Goal: Transaction & Acquisition: Purchase product/service

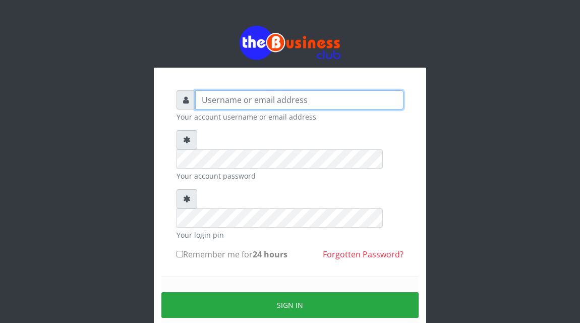
click at [235, 101] on input "text" at bounding box center [299, 99] width 208 height 19
type input "Atipeter"
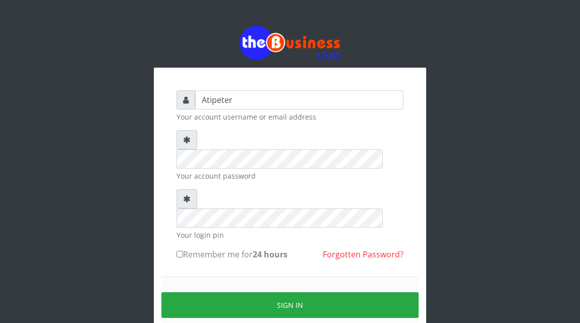
click at [178, 251] on input "Remember me for 24 hours" at bounding box center [180, 254] width 7 height 7
checkbox input "true"
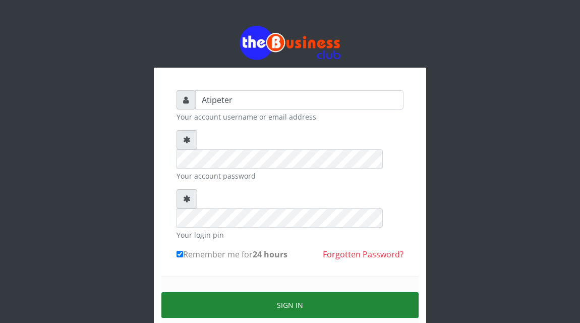
click at [244, 292] on button "Sign in" at bounding box center [289, 305] width 257 height 26
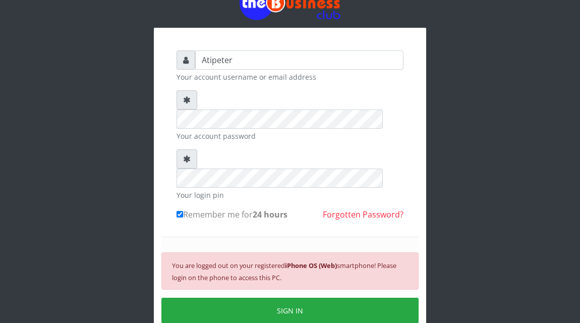
scroll to position [40, 0]
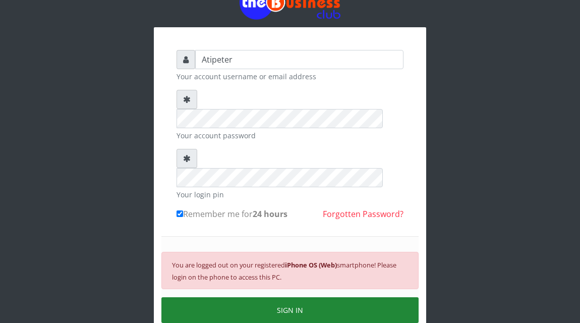
click at [259, 297] on button "SIGN IN" at bounding box center [289, 310] width 257 height 26
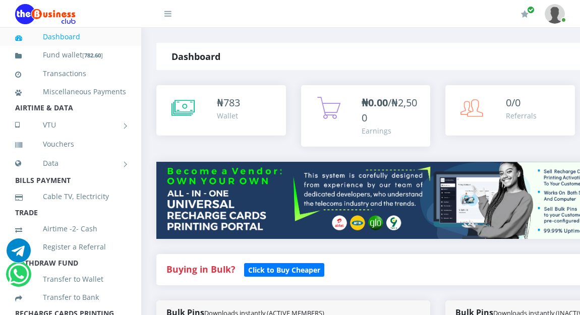
scroll to position [275, 0]
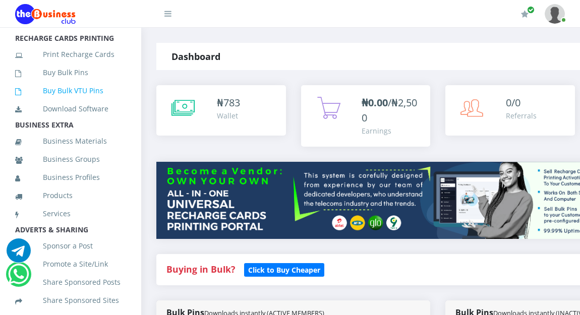
click at [96, 102] on link "Buy Bulk VTU Pins" at bounding box center [70, 90] width 111 height 23
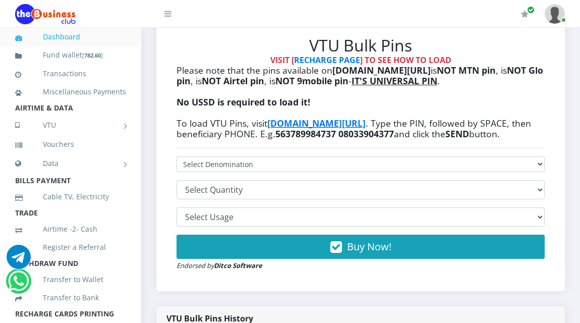
scroll to position [262, 0]
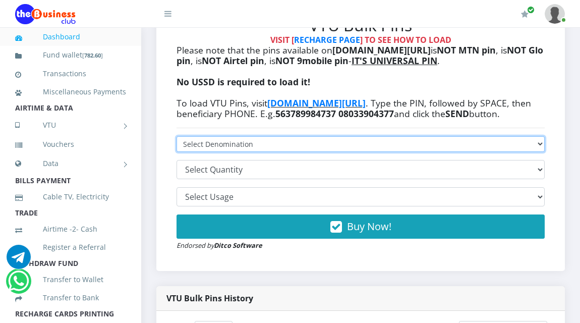
click at [236, 141] on select "VTU PIN N50 - ₦48.25 VTU PIN N100 - ₦96.50 VTU PIN N200 - ₦193.00 VTU PIN N400 …" at bounding box center [361, 144] width 368 height 16
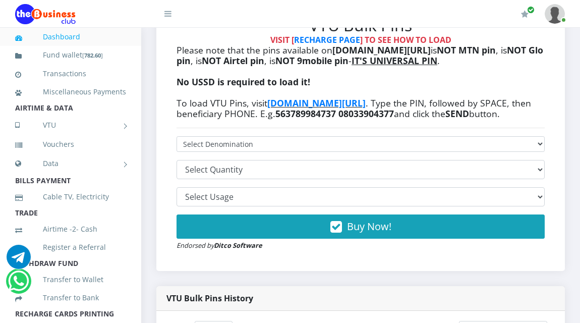
click at [200, 58] on b "NOT Glo pin" at bounding box center [360, 55] width 367 height 23
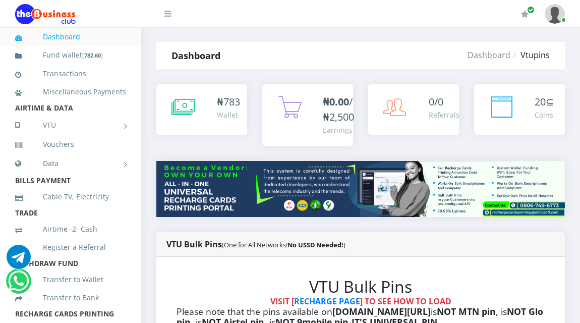
scroll to position [0, 0]
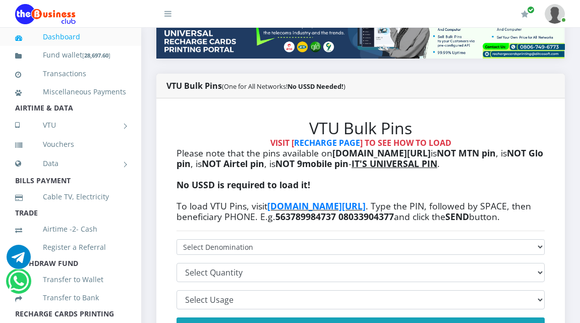
scroll to position [182, 0]
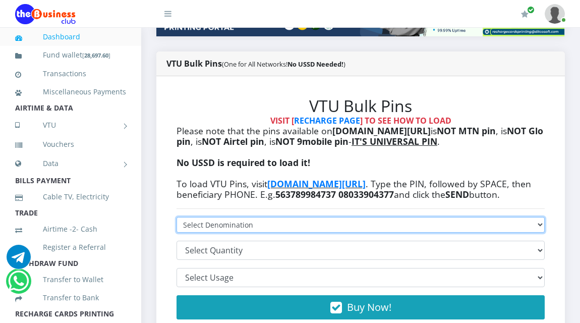
click at [260, 221] on select "VTU PIN N50 - ₦48.25 VTU PIN N100 - ₦96.50 VTU PIN N200 - ₦193.00 VTU PIN N400 …" at bounding box center [361, 225] width 368 height 16
click at [177, 217] on select "VTU PIN N50 - ₦48.25 VTU PIN N100 - ₦96.50 VTU PIN N200 - ₦193.00 VTU PIN N400 …" at bounding box center [361, 225] width 368 height 16
click at [317, 223] on select "VTU PIN N50 - ₦48.25 VTU PIN N100 - ₦96.50 VTU PIN N200 - ₦193.00 VTU PIN N400 …" at bounding box center [361, 225] width 368 height 16
select select "1000"
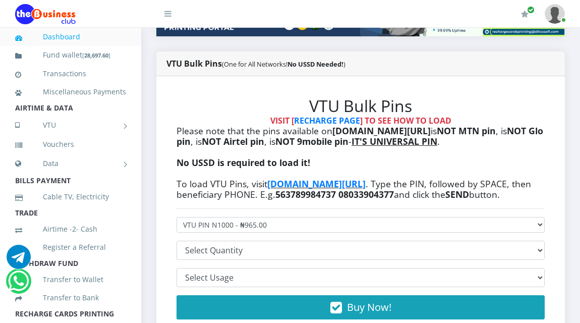
click at [106, 220] on li "TRADE" at bounding box center [70, 213] width 141 height 14
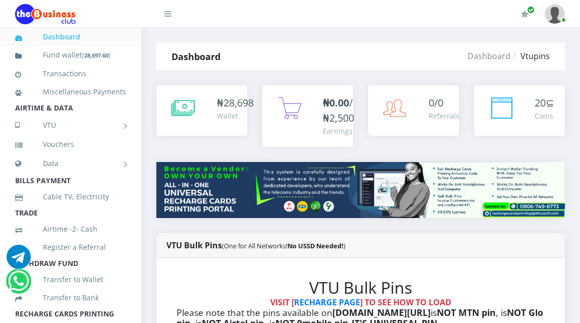
scroll to position [282, 0]
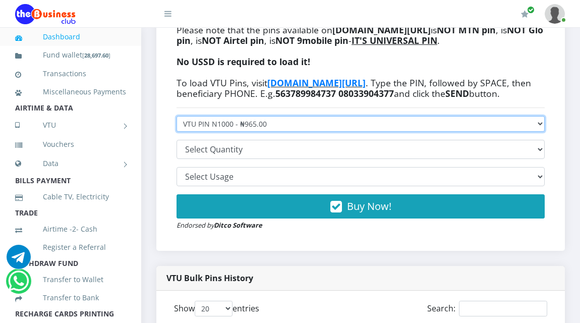
click at [330, 122] on select "VTU PIN N50 - ₦48.25 VTU PIN N100 - ₦96.50 VTU PIN N200 - ₦193.00 VTU PIN N400 …" at bounding box center [361, 124] width 368 height 16
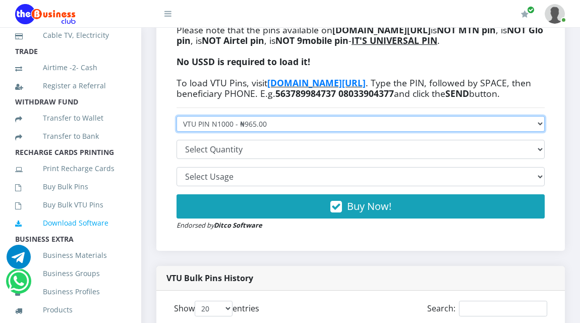
scroll to position [174, 0]
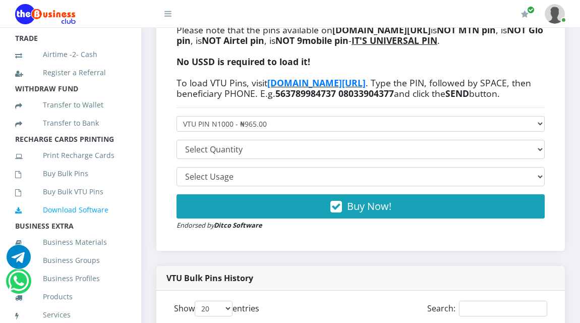
click at [91, 221] on link "Download Software" at bounding box center [70, 209] width 111 height 23
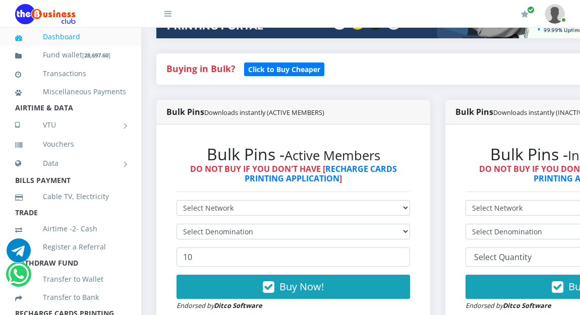
scroll to position [222, 0]
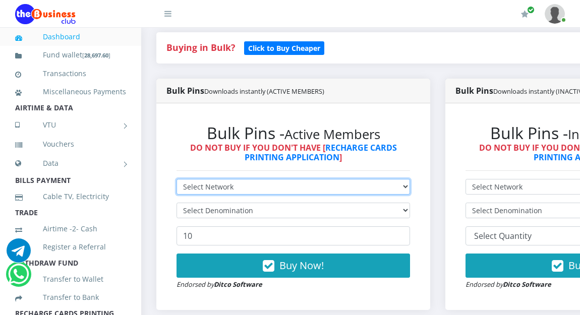
click at [283, 190] on select "Select Network MTN Globacom 9Mobile Airtel" at bounding box center [293, 187] width 233 height 16
select select "Airtel"
click at [177, 181] on select "Select Network MTN Globacom 9Mobile Airtel" at bounding box center [293, 187] width 233 height 16
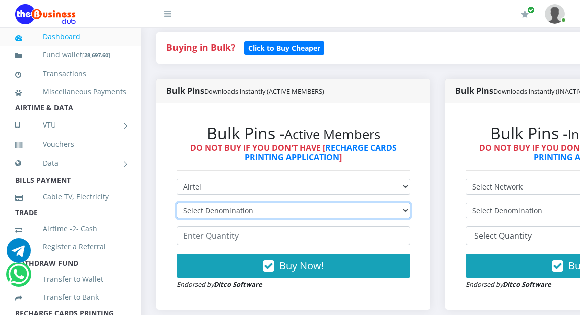
click at [262, 212] on select "Select Denomination Airtel NGN100 - ₦96.36 Airtel NGN200 - ₦192.72 Airtel NGN50…" at bounding box center [293, 211] width 233 height 16
select select "481.8-500"
click at [177, 204] on select "Select Denomination Airtel NGN100 - ₦96.36 Airtel NGN200 - ₦192.72 Airtel NGN50…" at bounding box center [293, 211] width 233 height 16
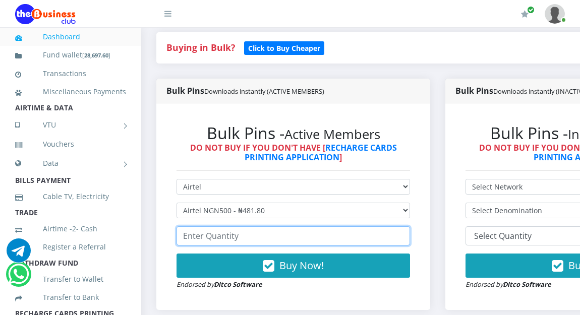
click at [253, 242] on input "number" at bounding box center [293, 235] width 233 height 19
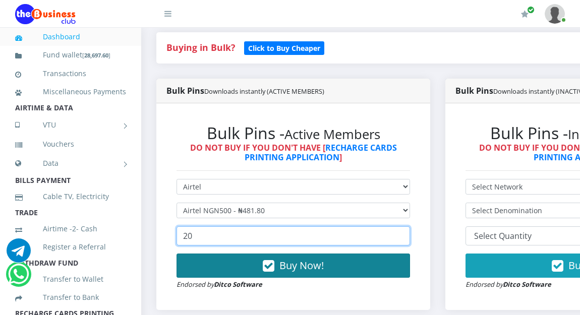
type input "20"
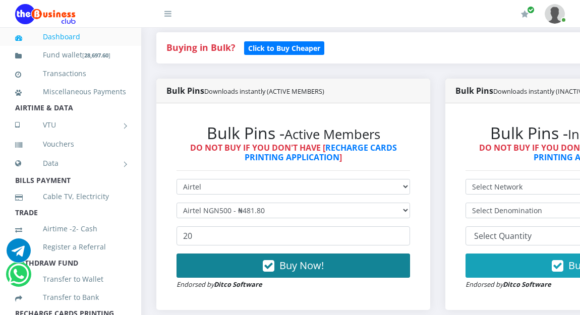
click at [309, 265] on span "Buy Now!" at bounding box center [301, 266] width 44 height 14
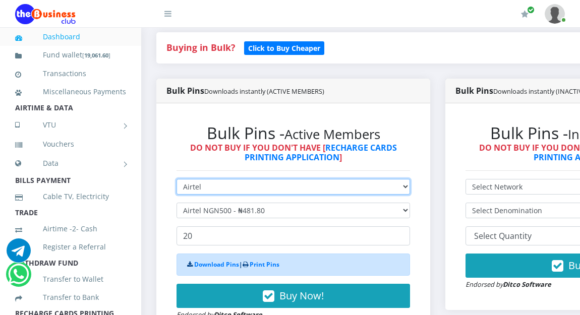
click at [253, 185] on select "Select Network MTN Globacom 9Mobile Airtel" at bounding box center [293, 187] width 233 height 16
click at [177, 181] on select "Select Network MTN Globacom 9Mobile Airtel" at bounding box center [293, 187] width 233 height 16
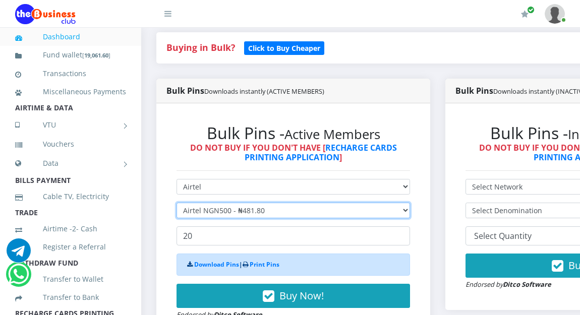
click at [260, 211] on select "Select Denomination Airtel NGN100 - ₦96.36 Airtel NGN200 - ₦192.72 Airtel NGN50…" at bounding box center [293, 211] width 233 height 16
select select "192.72-200"
click at [177, 204] on select "Select Denomination Airtel NGN100 - ₦96.36 Airtel NGN200 - ₦192.72 Airtel NGN50…" at bounding box center [293, 211] width 233 height 16
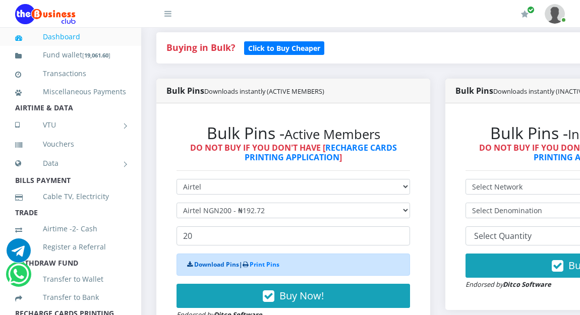
click at [221, 266] on link "Download Pins" at bounding box center [216, 264] width 45 height 9
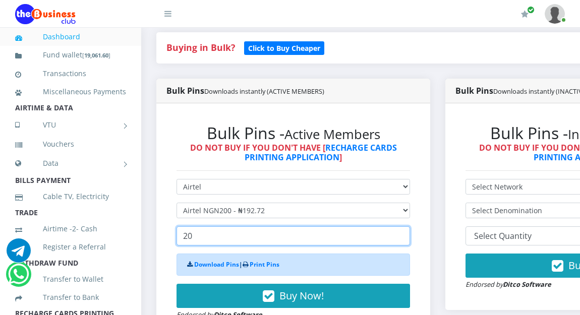
click at [206, 244] on input "20" at bounding box center [293, 235] width 233 height 19
type input "2"
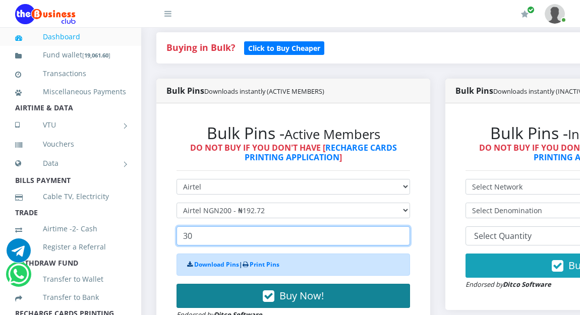
type input "30"
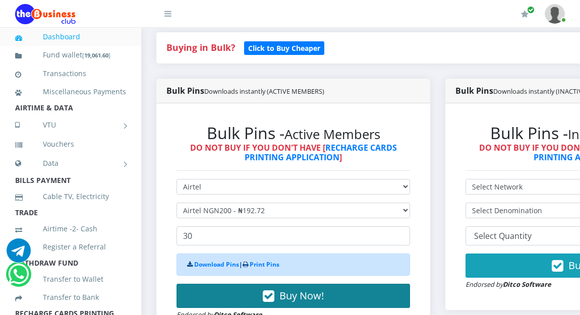
click at [230, 295] on button "Buy Now!" at bounding box center [293, 296] width 233 height 24
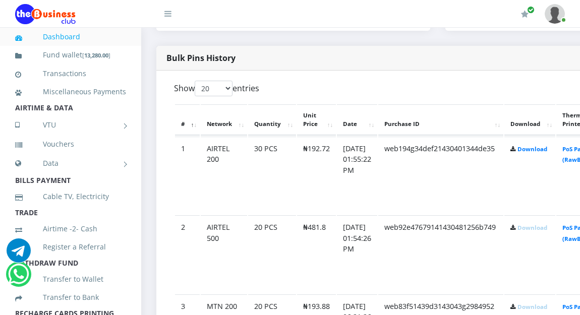
scroll to position [524, 0]
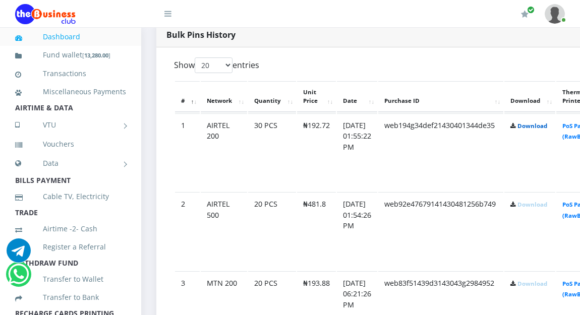
click at [547, 128] on link "Download" at bounding box center [532, 126] width 30 height 8
click at [542, 205] on link "Download" at bounding box center [532, 205] width 30 height 8
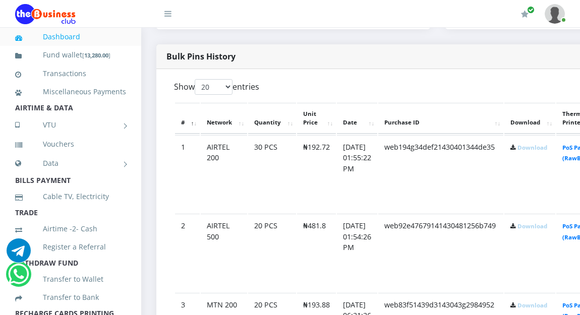
click at [235, 16] on div "My Profile Settings Logout" at bounding box center [378, 14] width 373 height 28
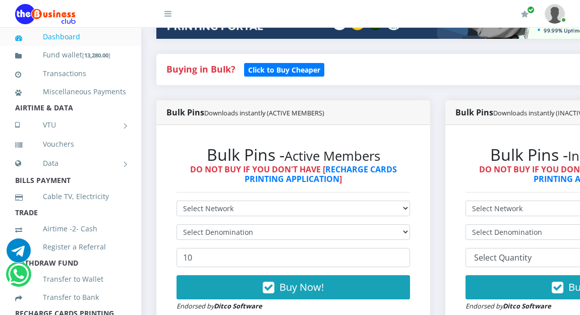
scroll to position [220, 0]
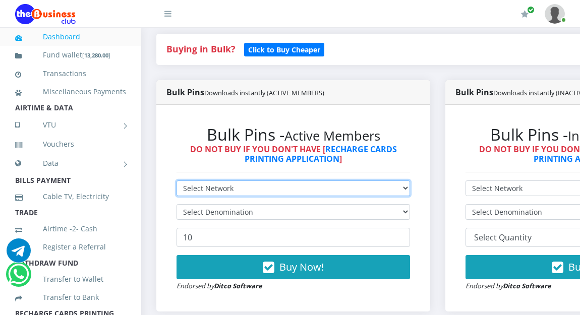
click at [275, 187] on select "Select Network MTN Globacom 9Mobile Airtel" at bounding box center [293, 189] width 233 height 16
select select "MTN"
click at [177, 182] on select "Select Network MTN Globacom 9Mobile Airtel" at bounding box center [293, 189] width 233 height 16
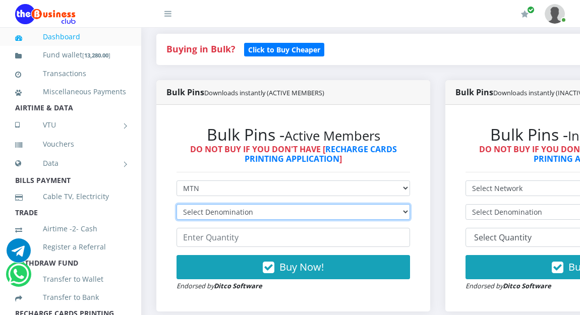
click at [279, 214] on select "Select Denomination MTN NGN100 - ₦96.94 MTN NGN200 - ₦193.88 MTN NGN400 - ₦387.…" at bounding box center [293, 212] width 233 height 16
select select "193.88-200"
click at [177, 206] on select "Select Denomination MTN NGN100 - ₦96.94 MTN NGN200 - ₦193.88 MTN NGN400 - ₦387.…" at bounding box center [293, 212] width 233 height 16
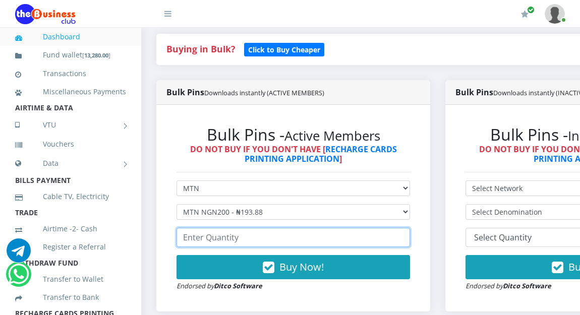
click at [262, 240] on input "number" at bounding box center [293, 237] width 233 height 19
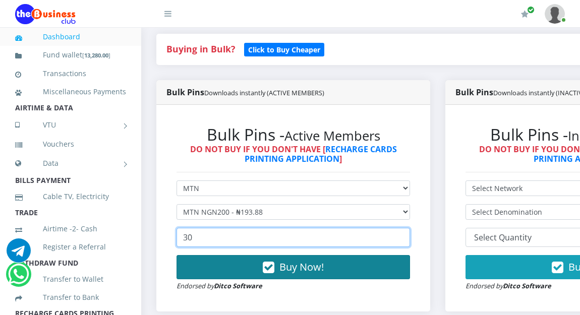
type input "30"
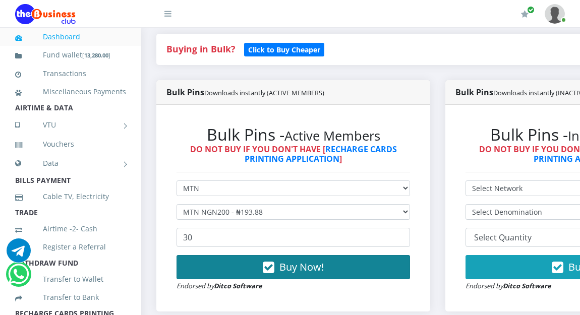
click at [316, 264] on span "Buy Now!" at bounding box center [301, 267] width 44 height 14
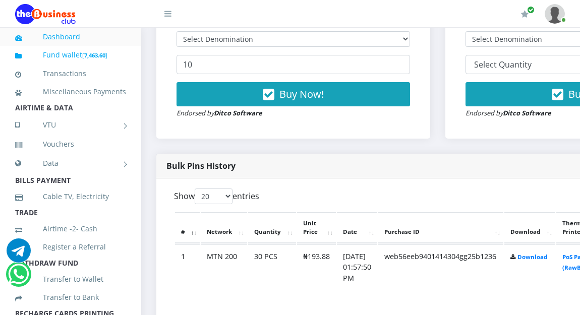
scroll to position [402, 0]
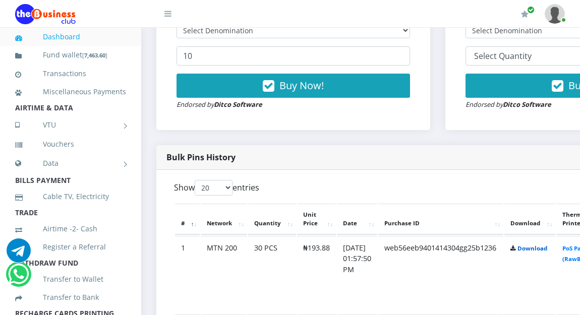
click at [547, 248] on link "Download" at bounding box center [532, 249] width 30 height 8
